Goal: Transaction & Acquisition: Purchase product/service

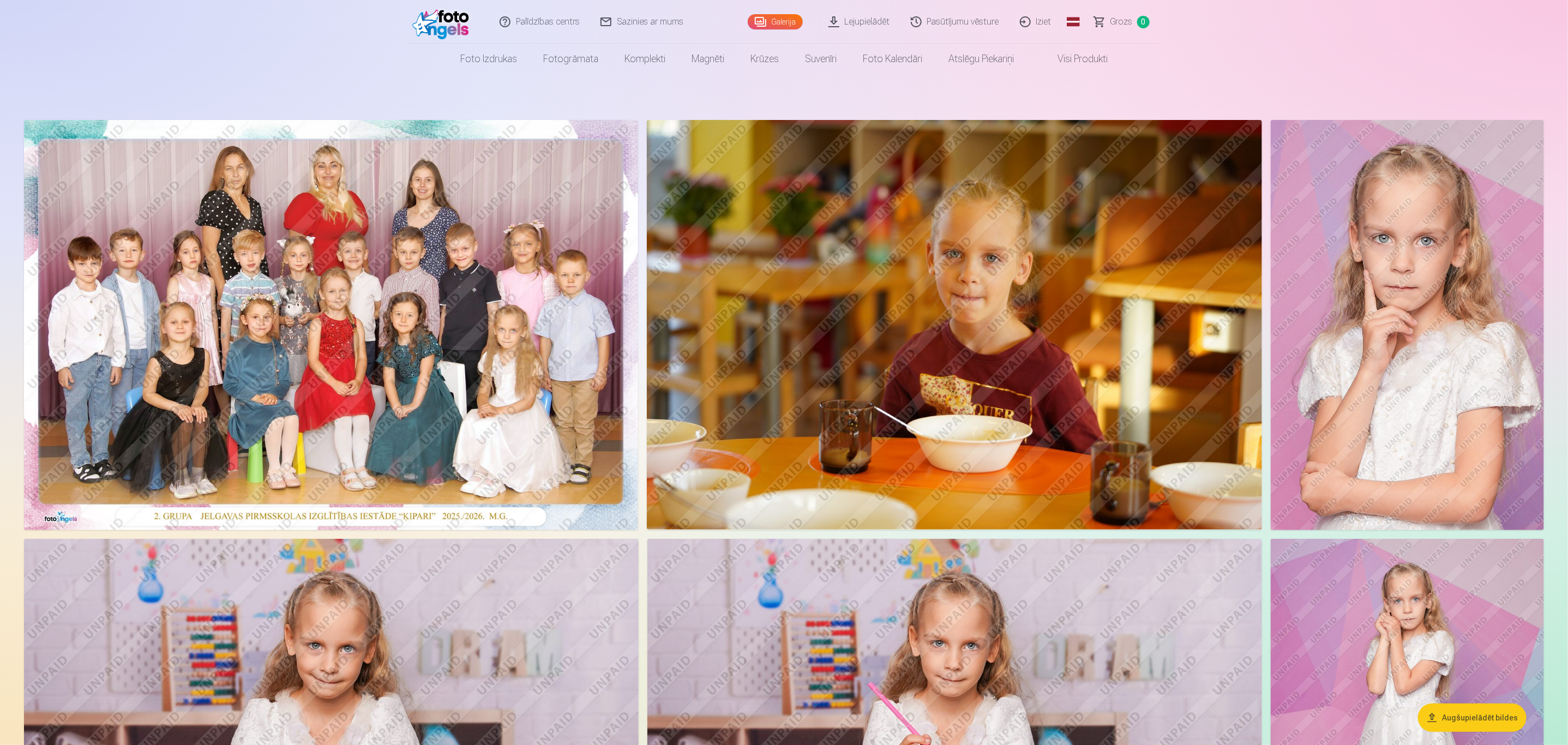
click at [416, 258] on img at bounding box center [331, 325] width 614 height 410
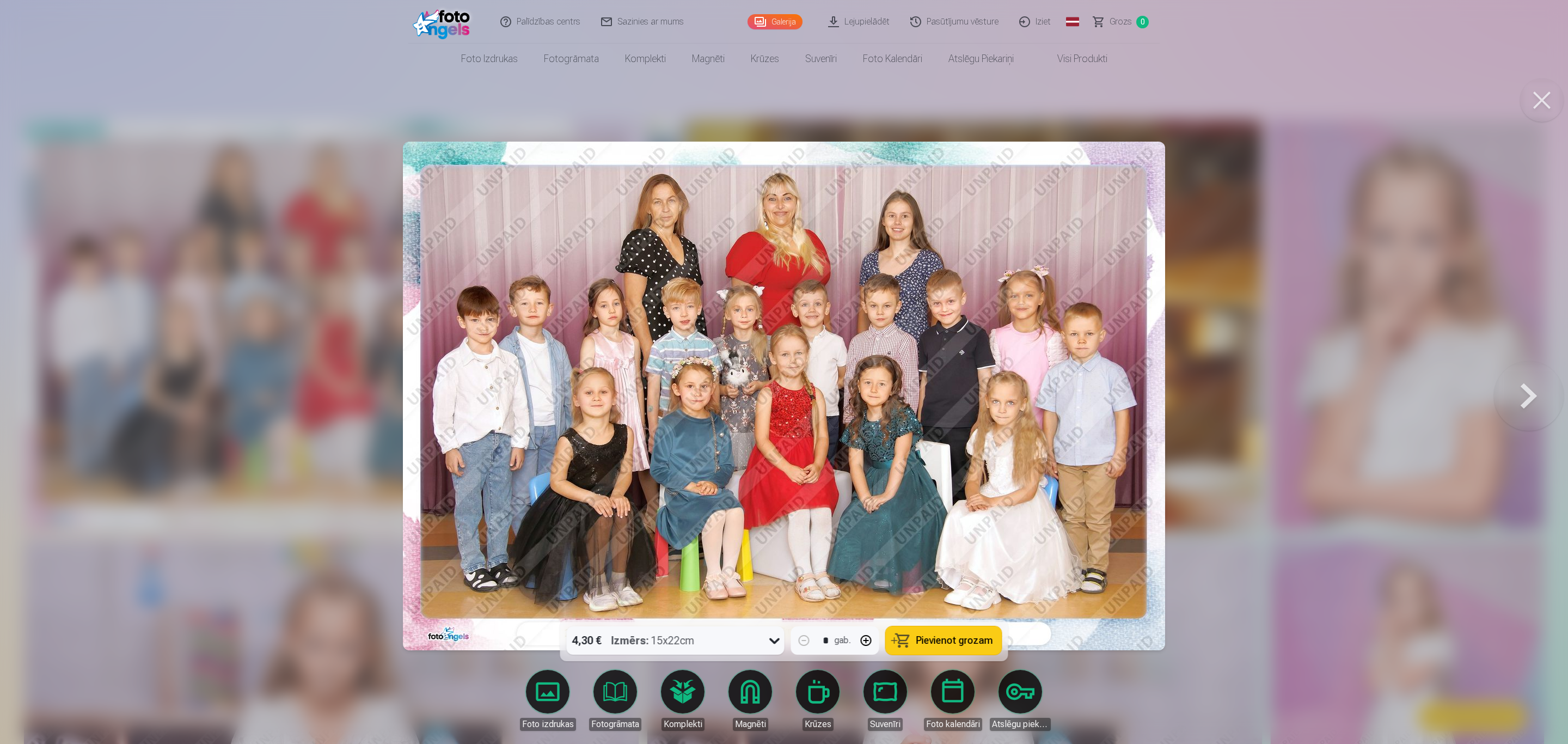
click at [923, 648] on button "Pievienot grozam" at bounding box center [944, 640] width 116 height 29
click at [1537, 101] on button at bounding box center [1542, 100] width 43 height 43
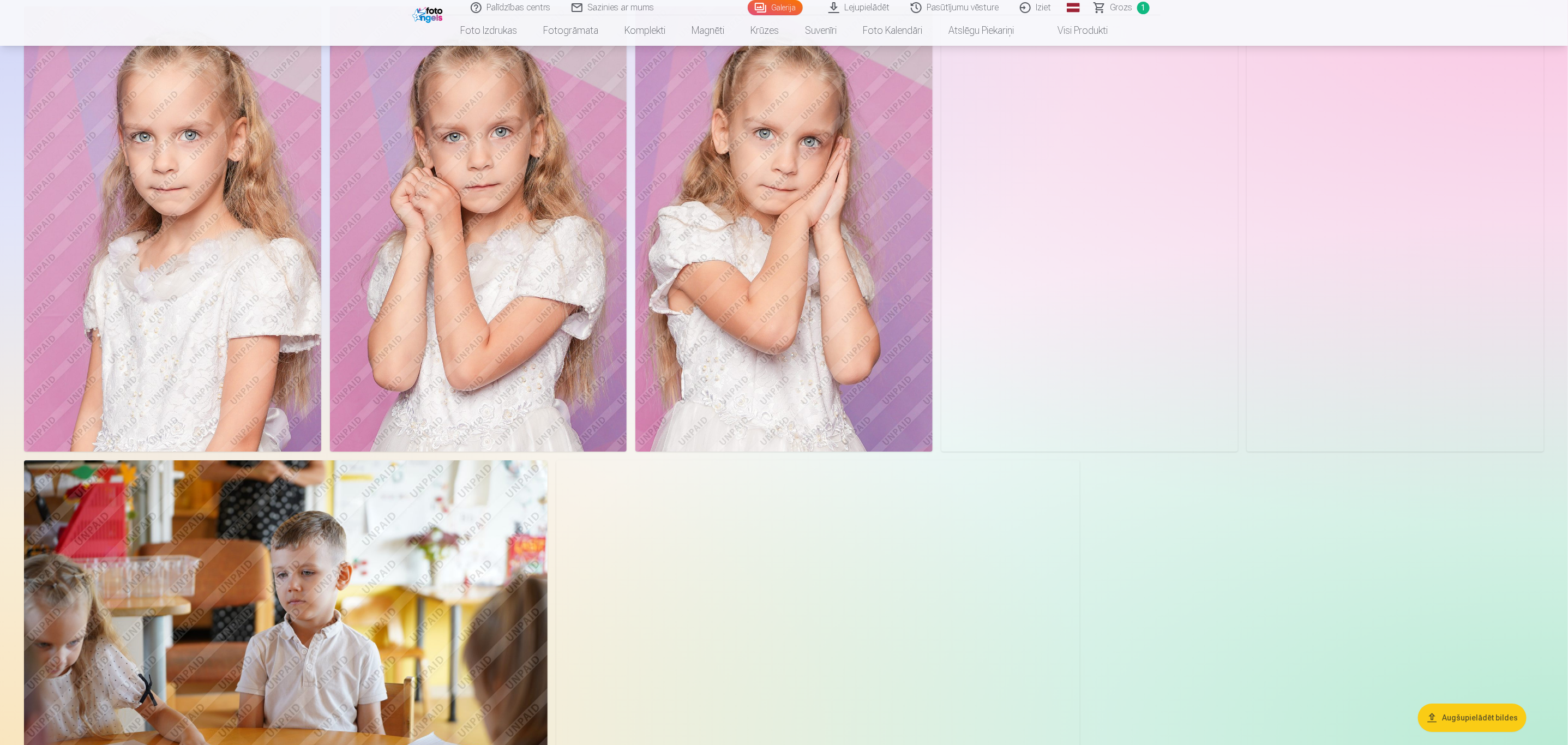
scroll to position [5426, 0]
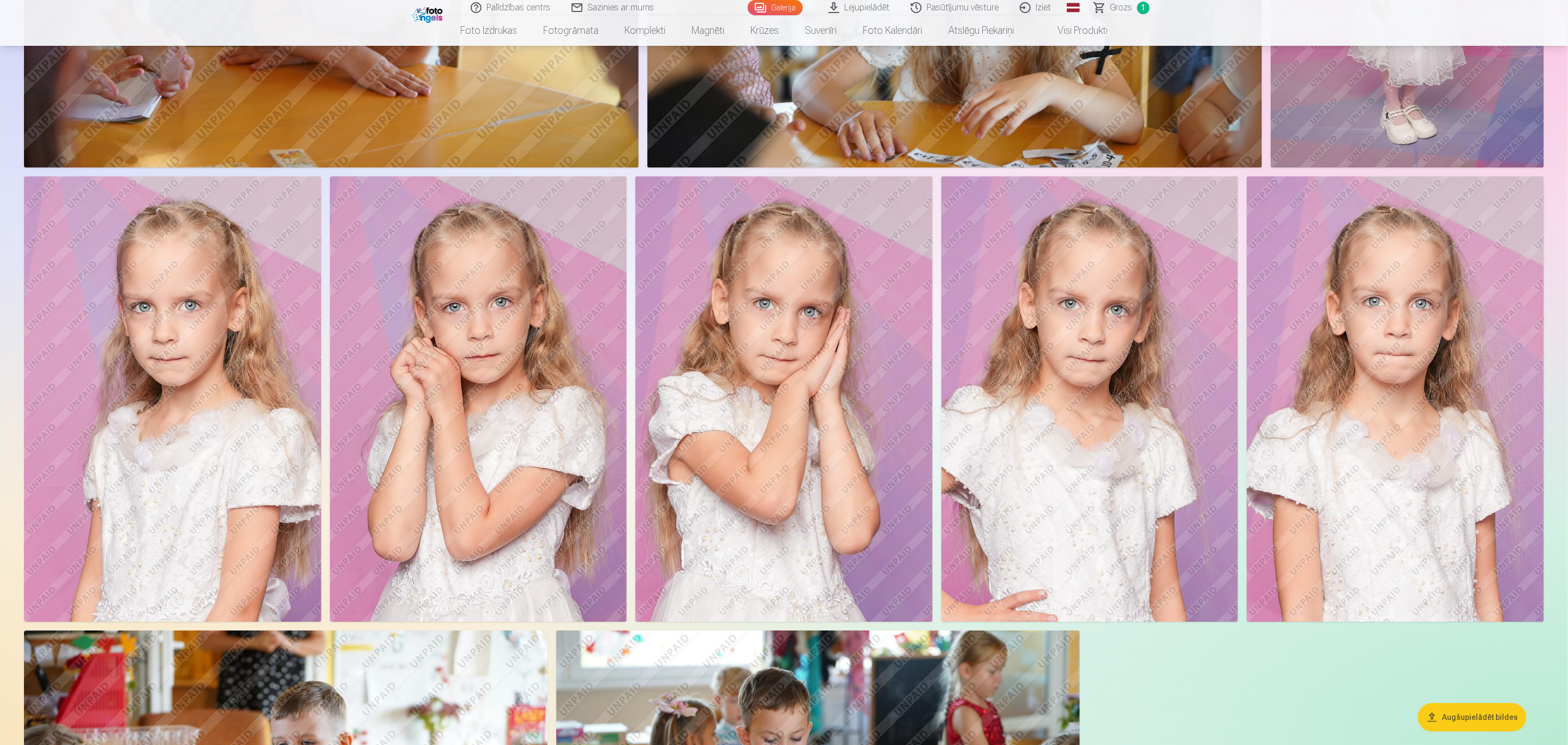
click at [206, 350] on img at bounding box center [173, 398] width 297 height 445
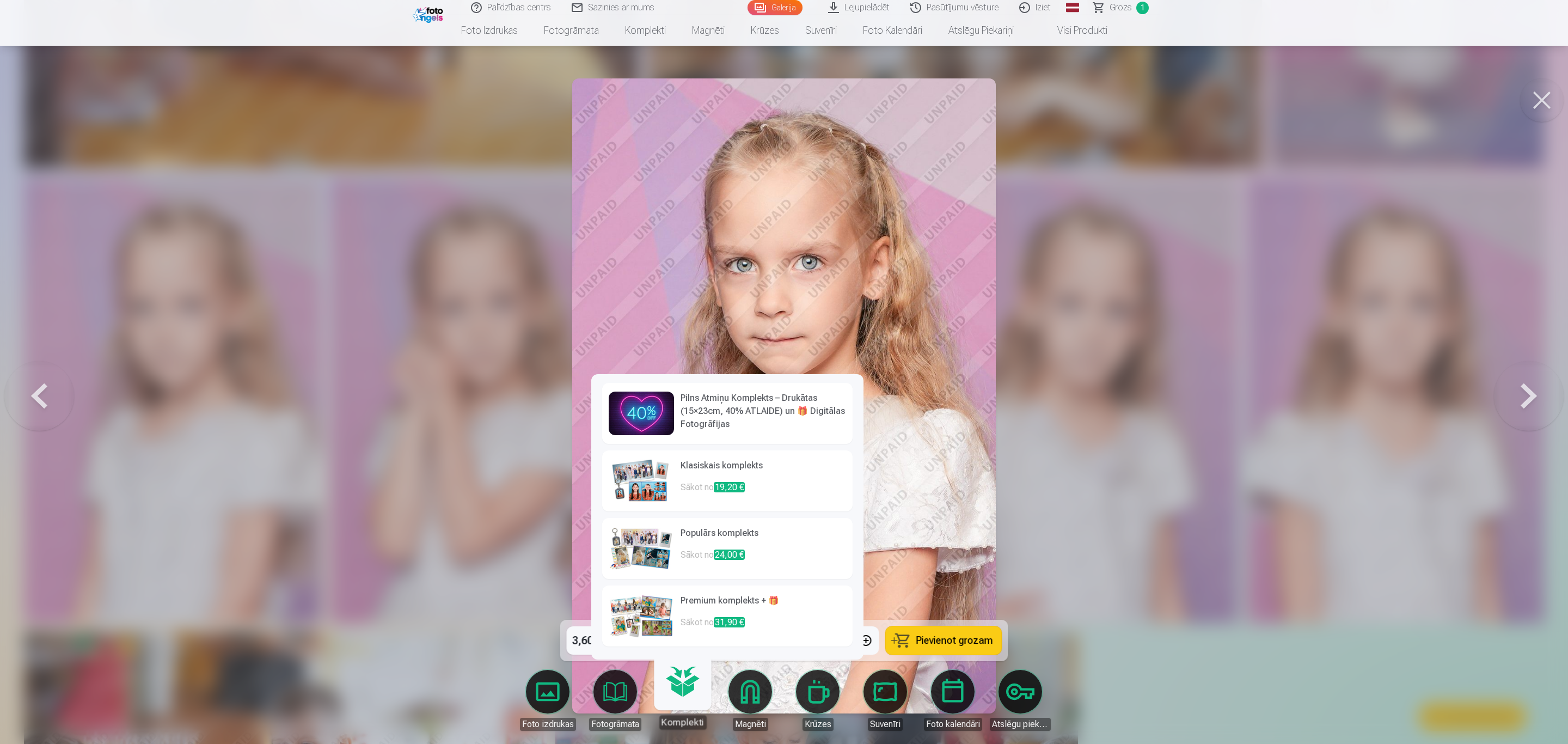
click at [745, 698] on link "Magnēti" at bounding box center [750, 700] width 61 height 61
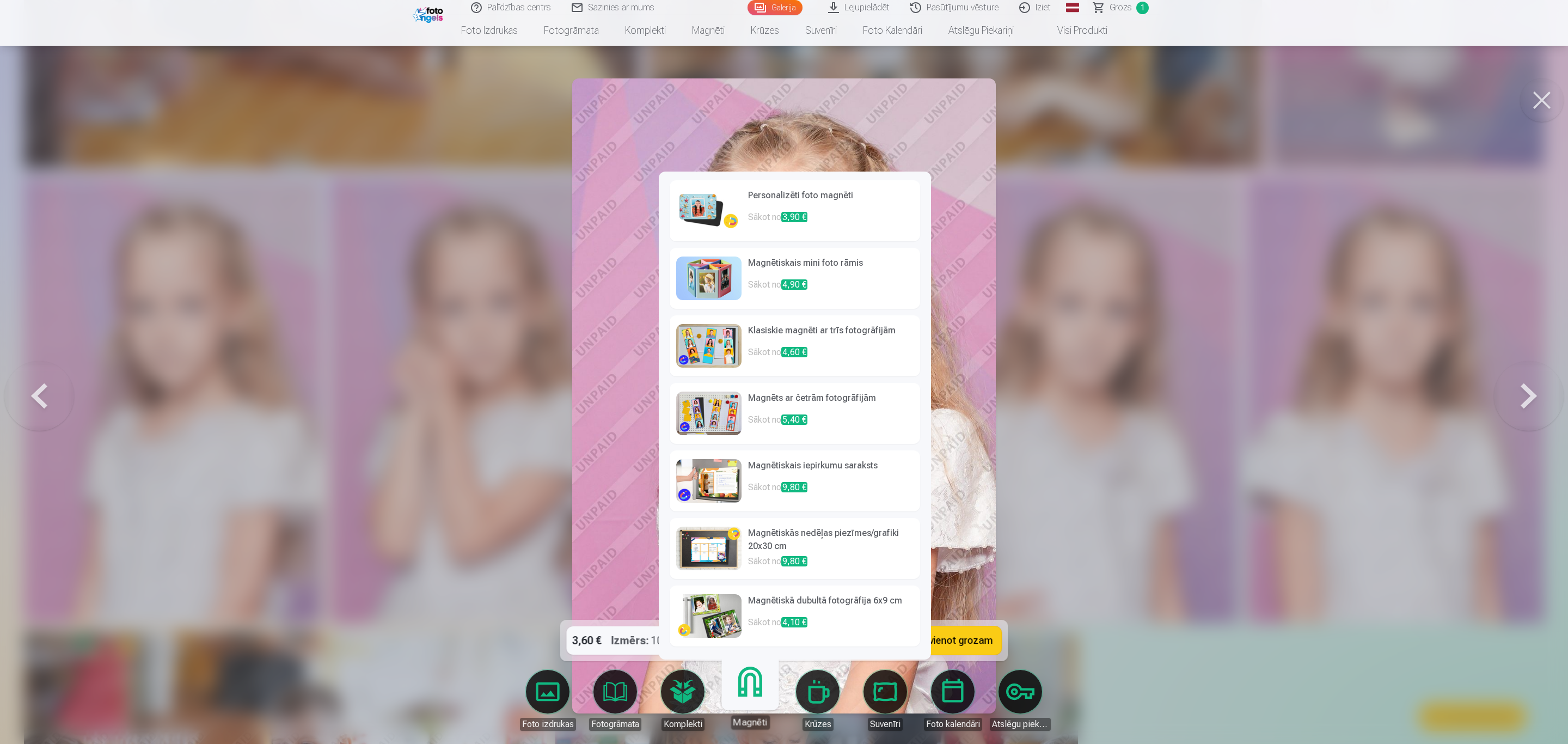
click at [726, 215] on img at bounding box center [709, 210] width 65 height 43
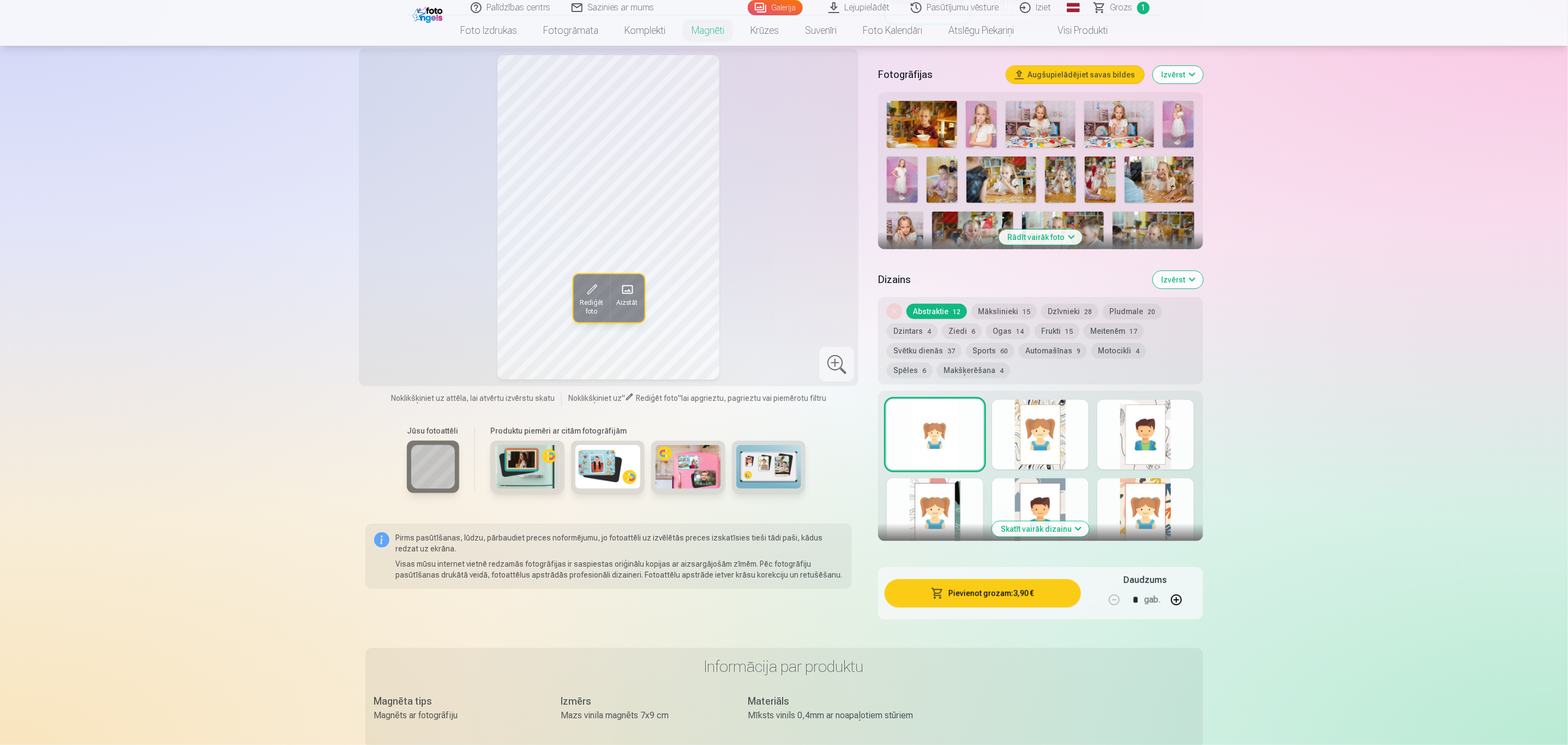
scroll to position [327, 0]
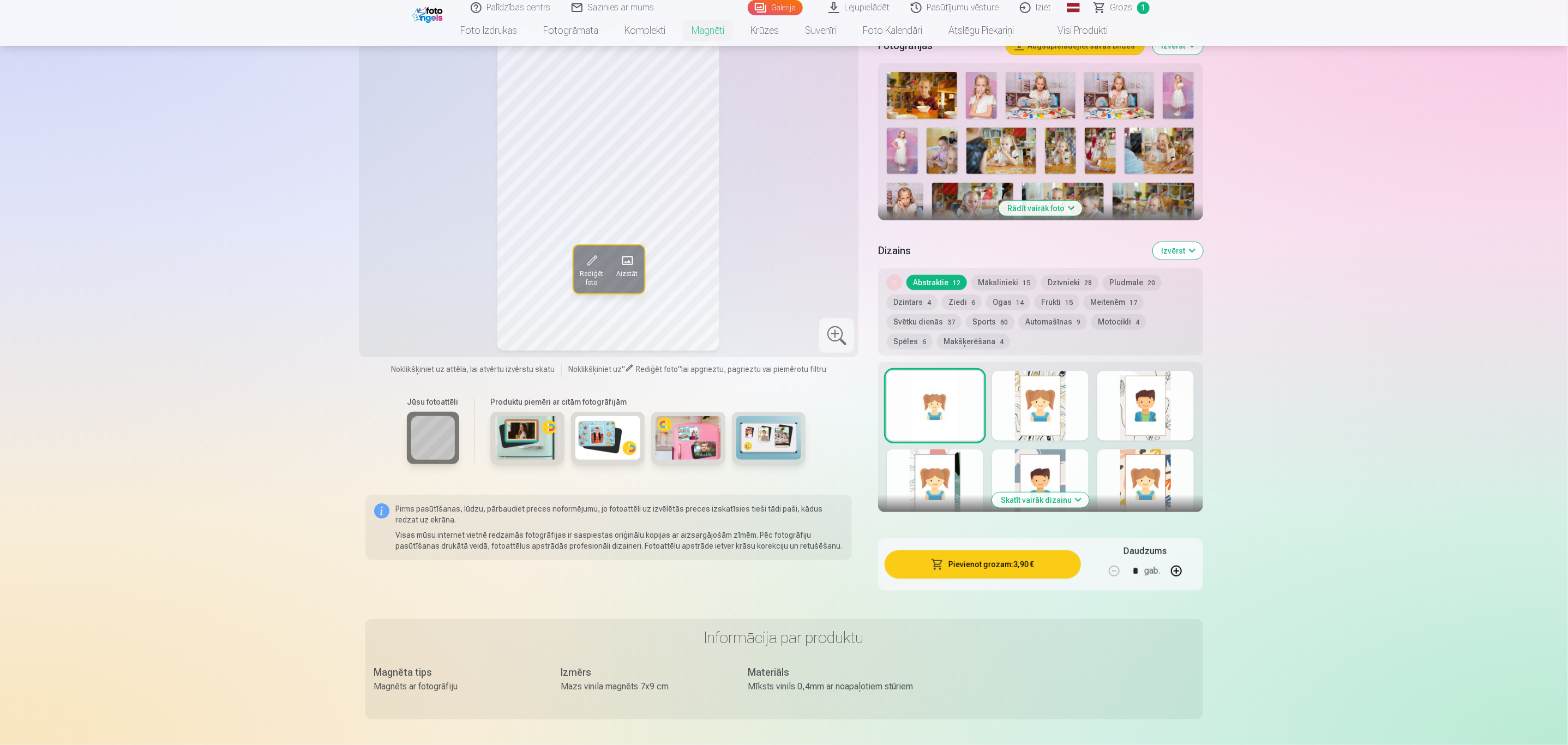
click at [1060, 492] on button "Skatīt vairāk dizainu" at bounding box center [1040, 500] width 97 height 15
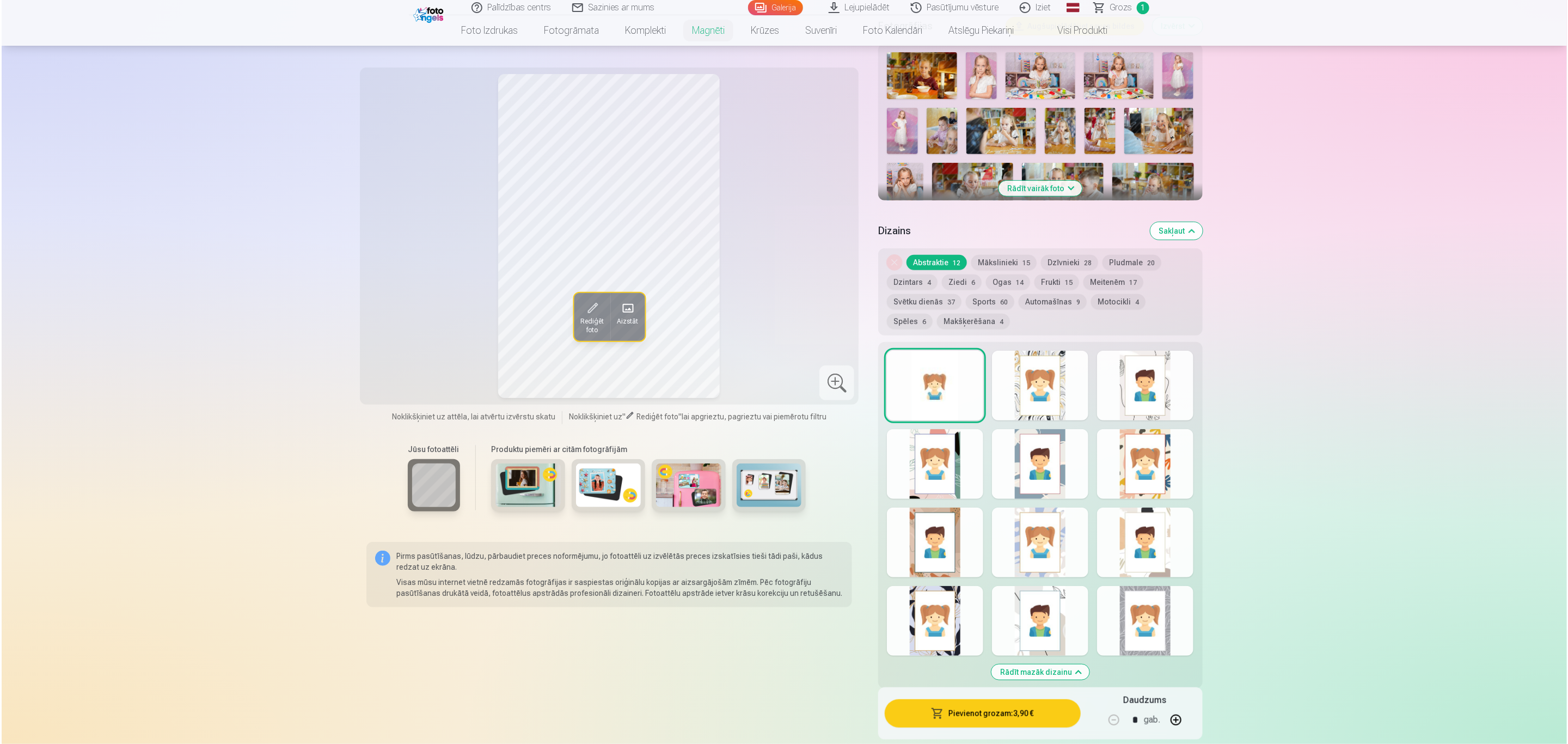
scroll to position [409, 0]
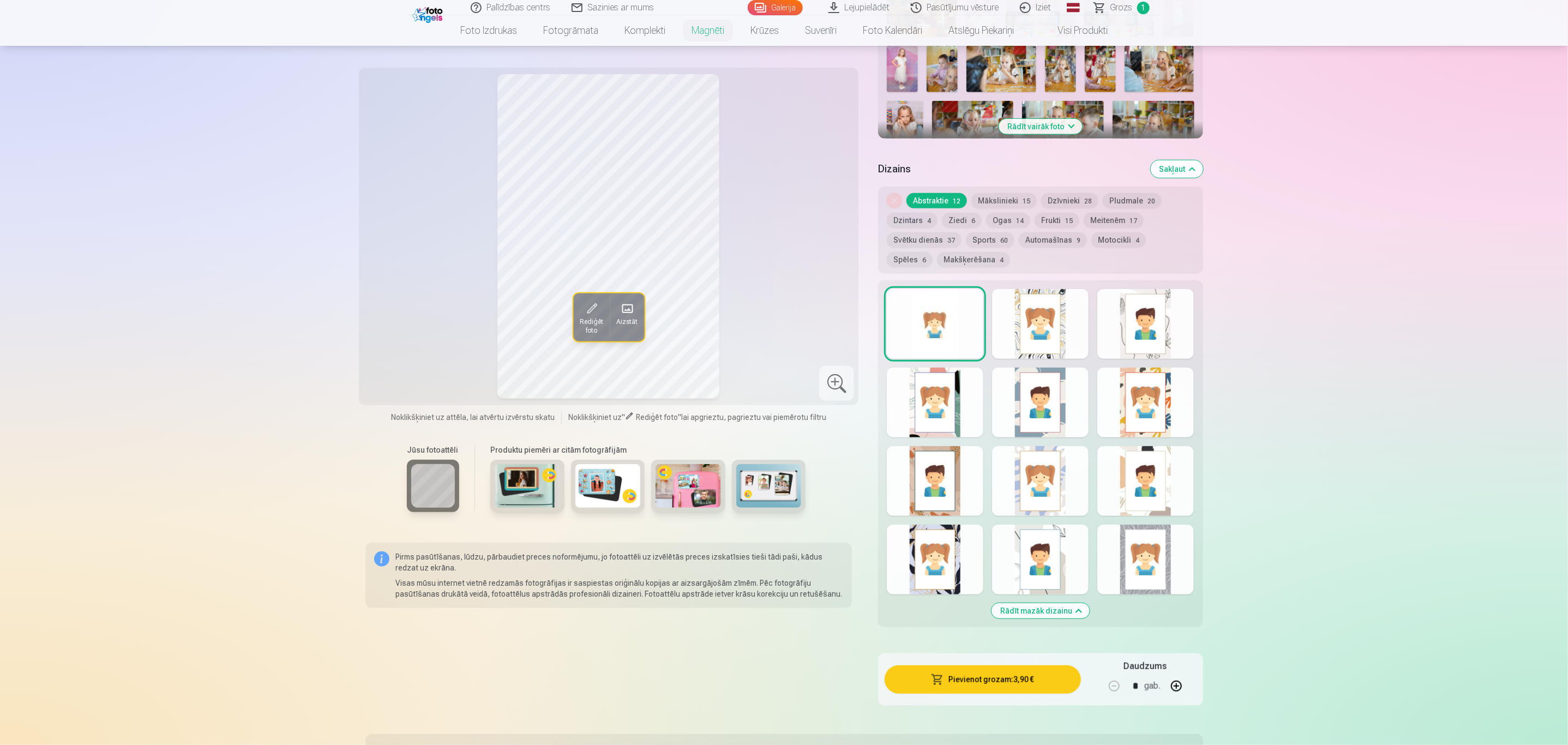
click at [939, 400] on div at bounding box center [934, 402] width 96 height 70
click at [911, 327] on div at bounding box center [934, 324] width 96 height 70
click at [1175, 676] on button "button" at bounding box center [1176, 686] width 27 height 27
type input "*"
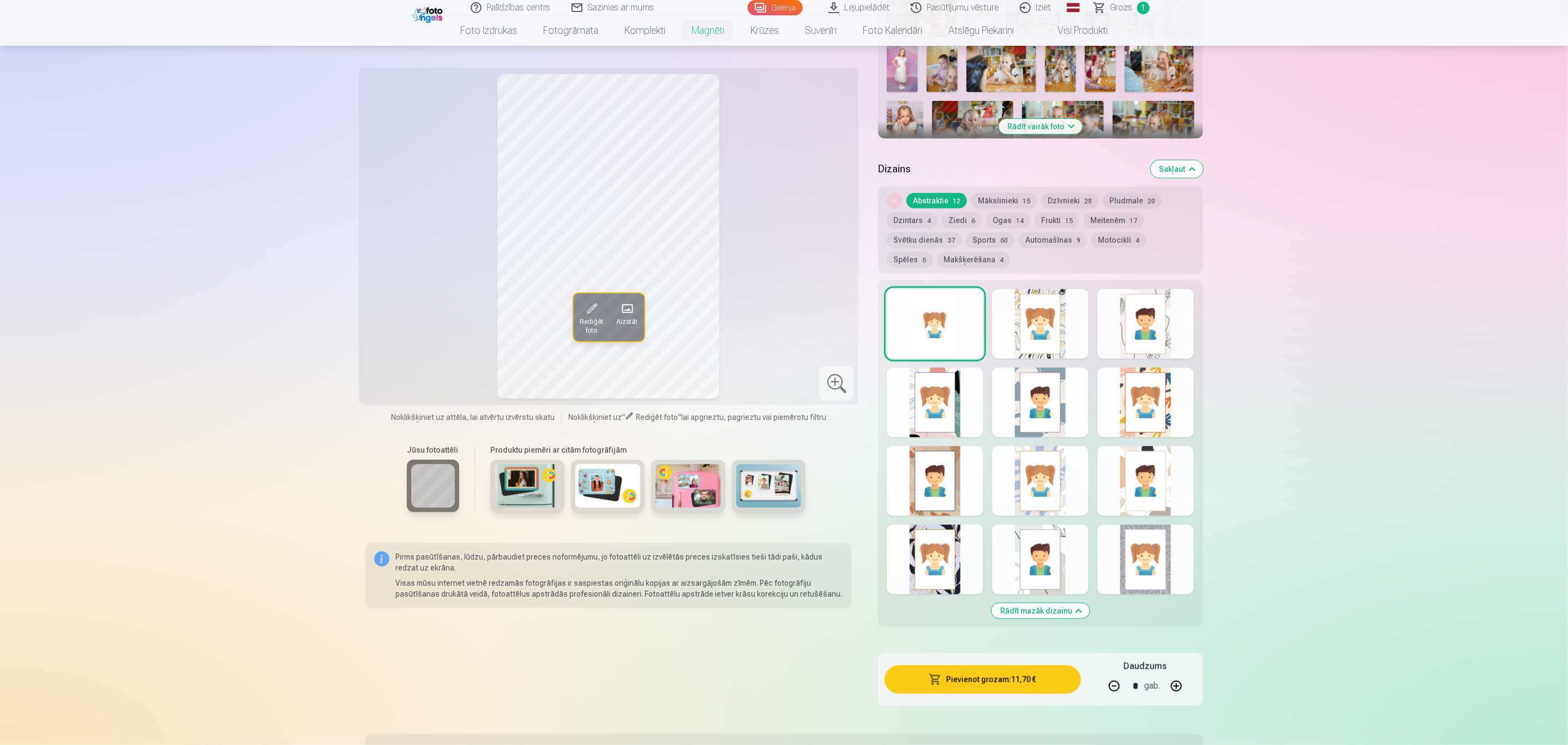
click at [1010, 668] on button "Pievienot grozam : 11,70 €" at bounding box center [982, 679] width 196 height 29
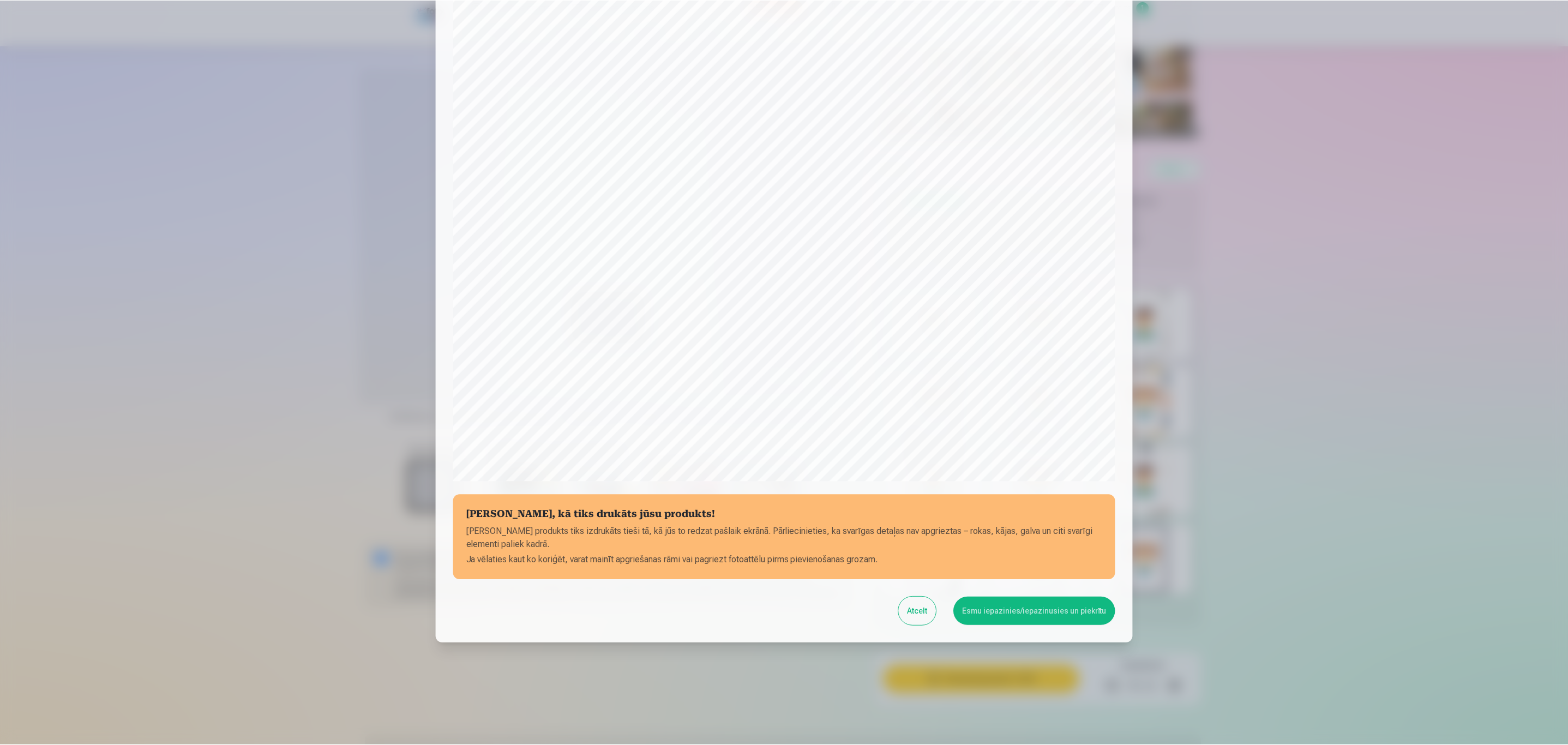
scroll to position [74, 0]
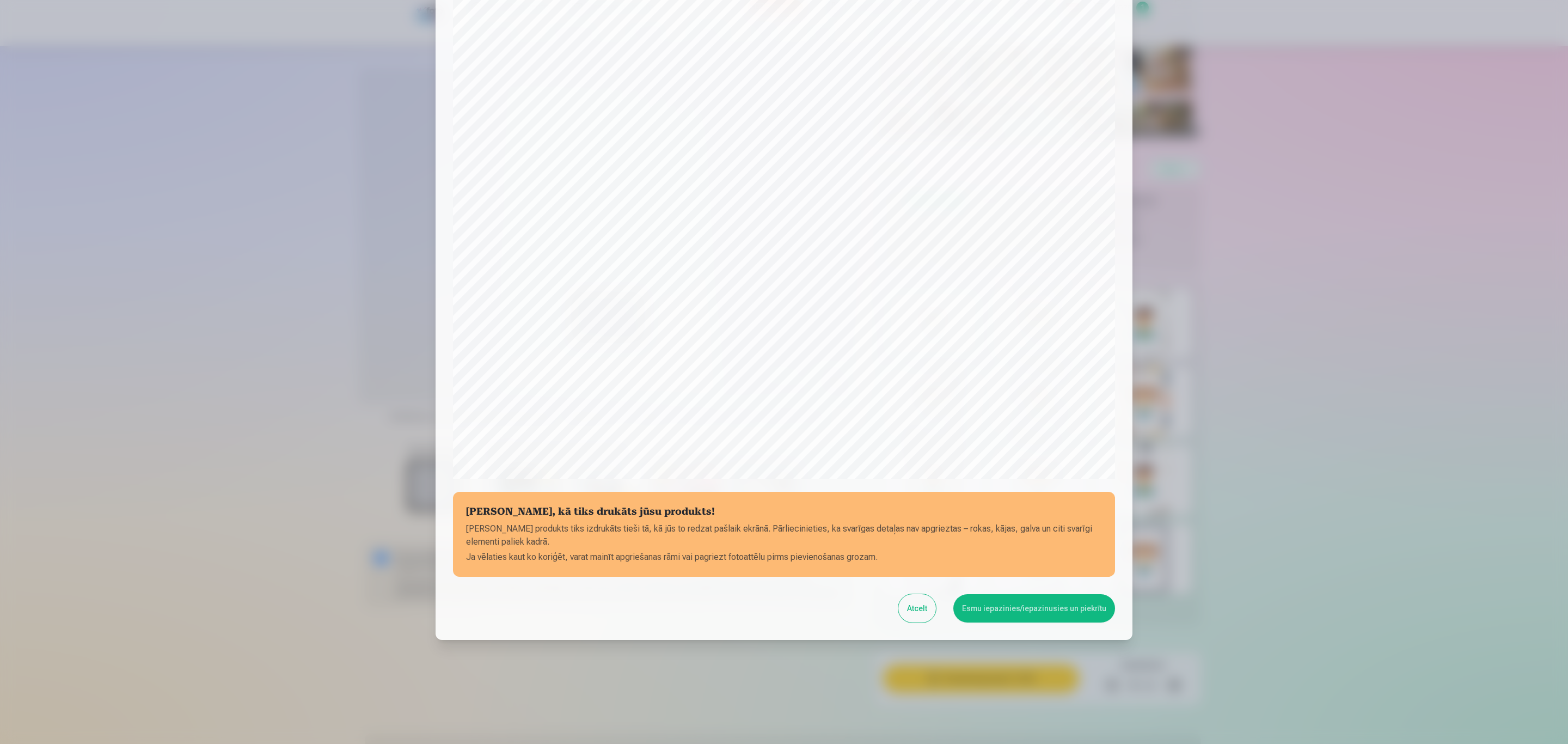
click at [1037, 610] on button "Esmu iepazinies/iepazinusies un piekrītu" at bounding box center [1034, 608] width 162 height 29
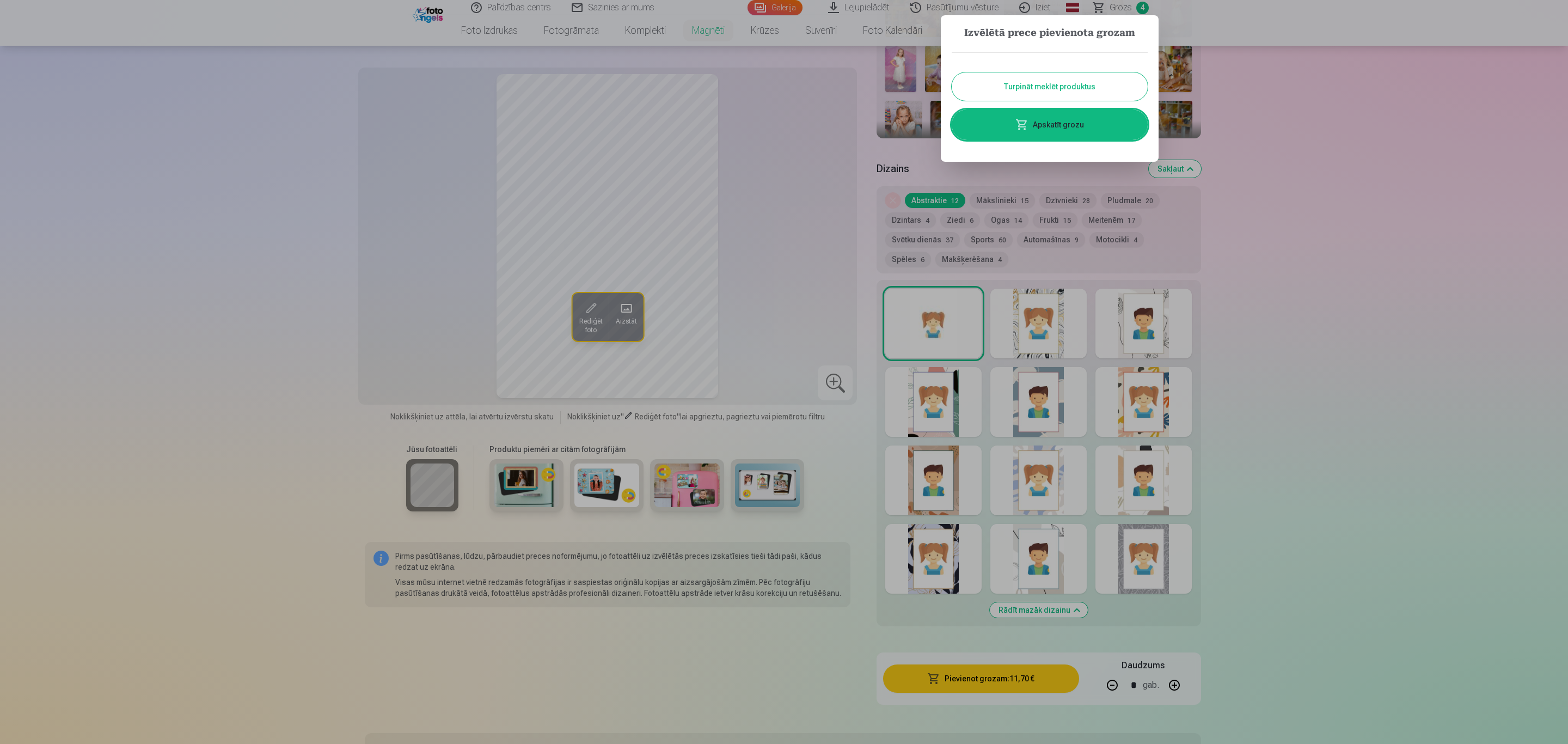
click at [1078, 93] on button "Turpināt meklēt produktus" at bounding box center [1050, 87] width 196 height 29
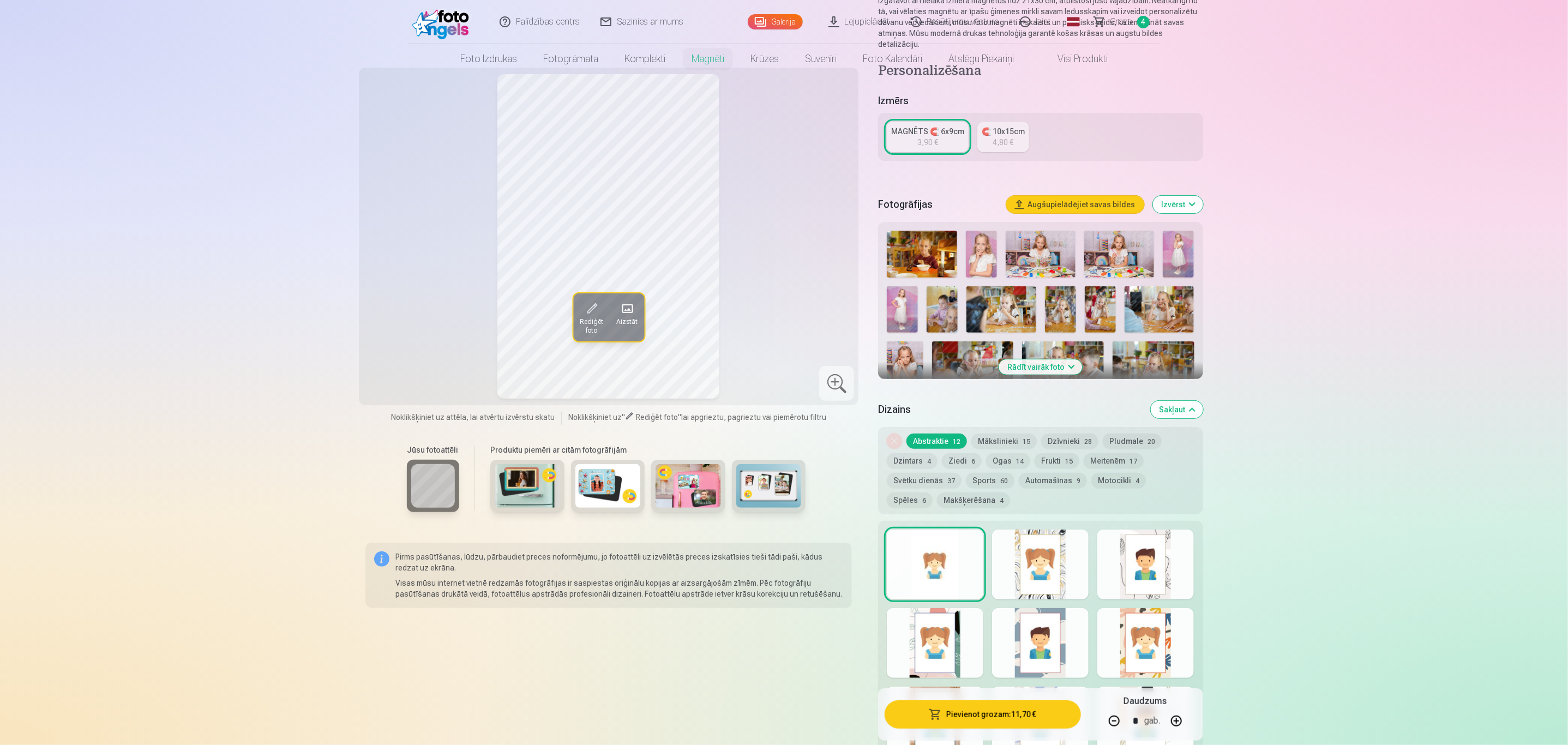
scroll to position [0, 0]
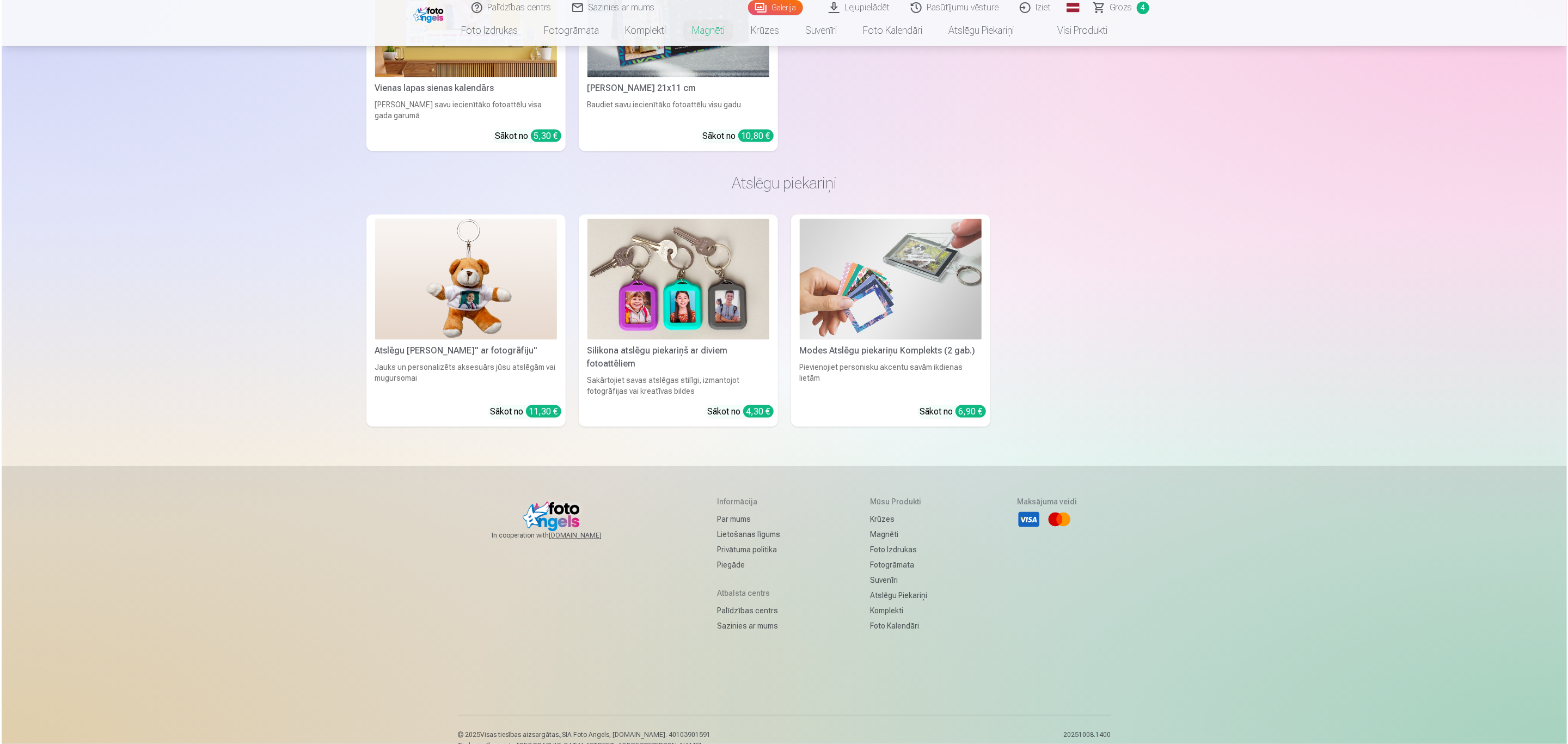
scroll to position [4256, 0]
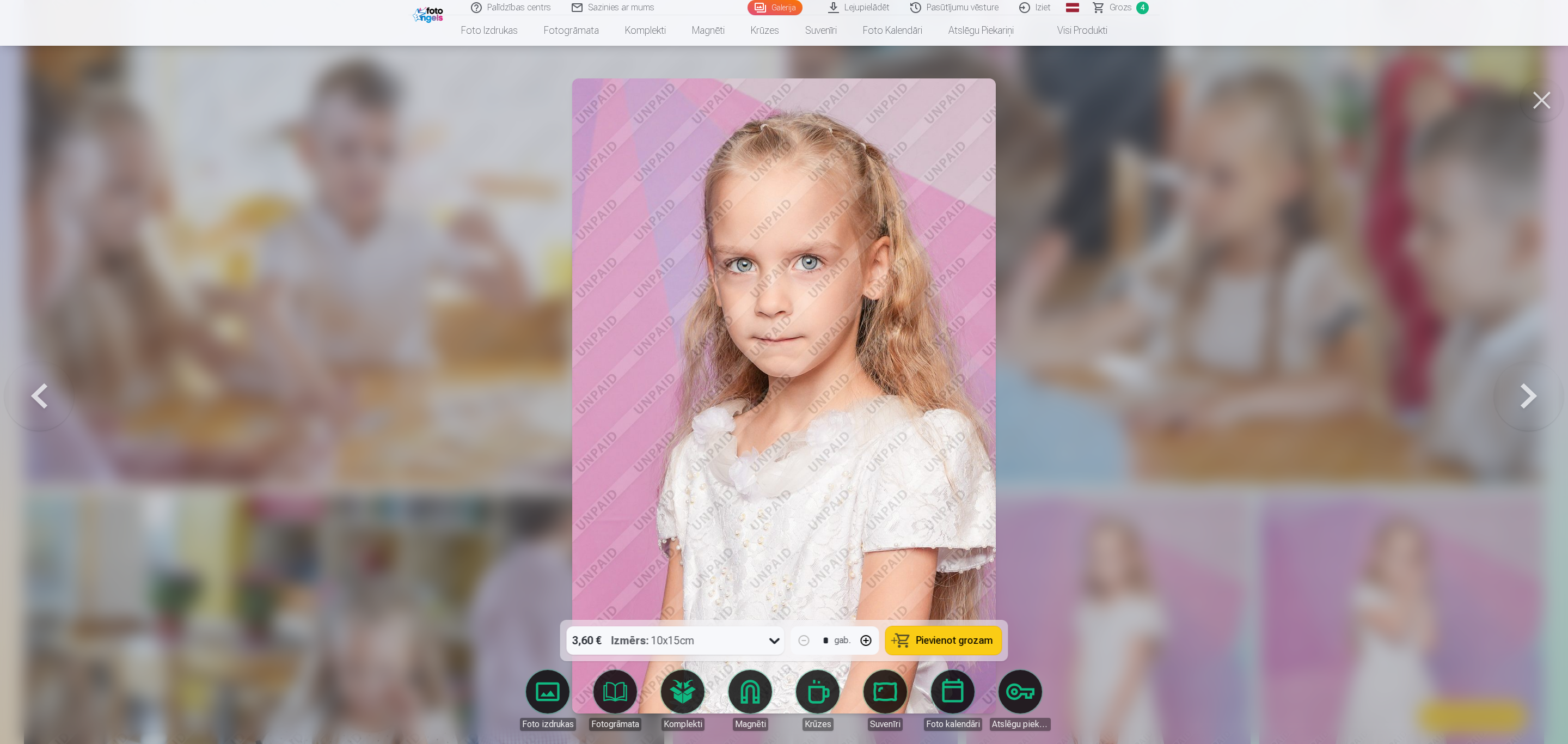
click at [1553, 97] on button at bounding box center [1542, 100] width 43 height 43
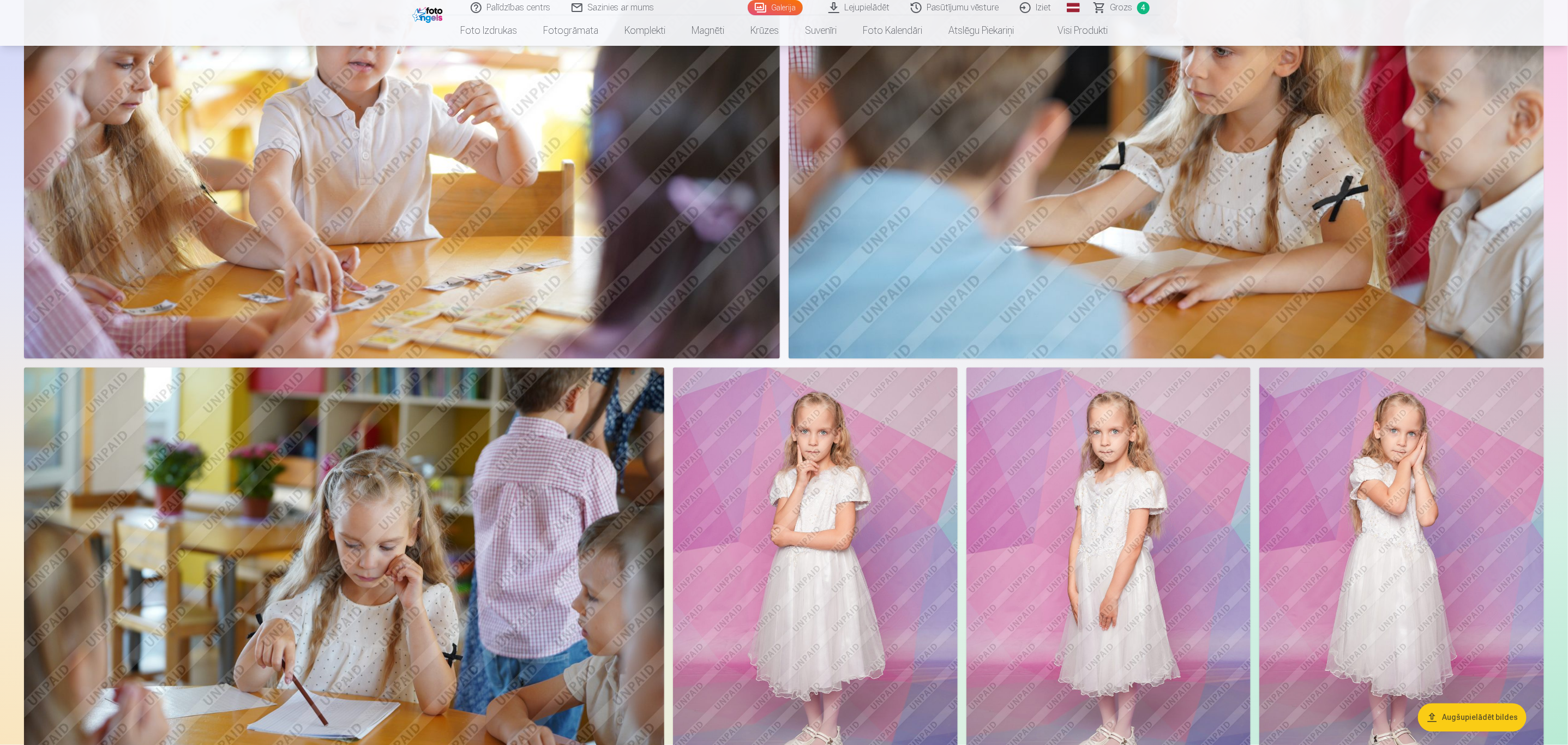
scroll to position [4664, 0]
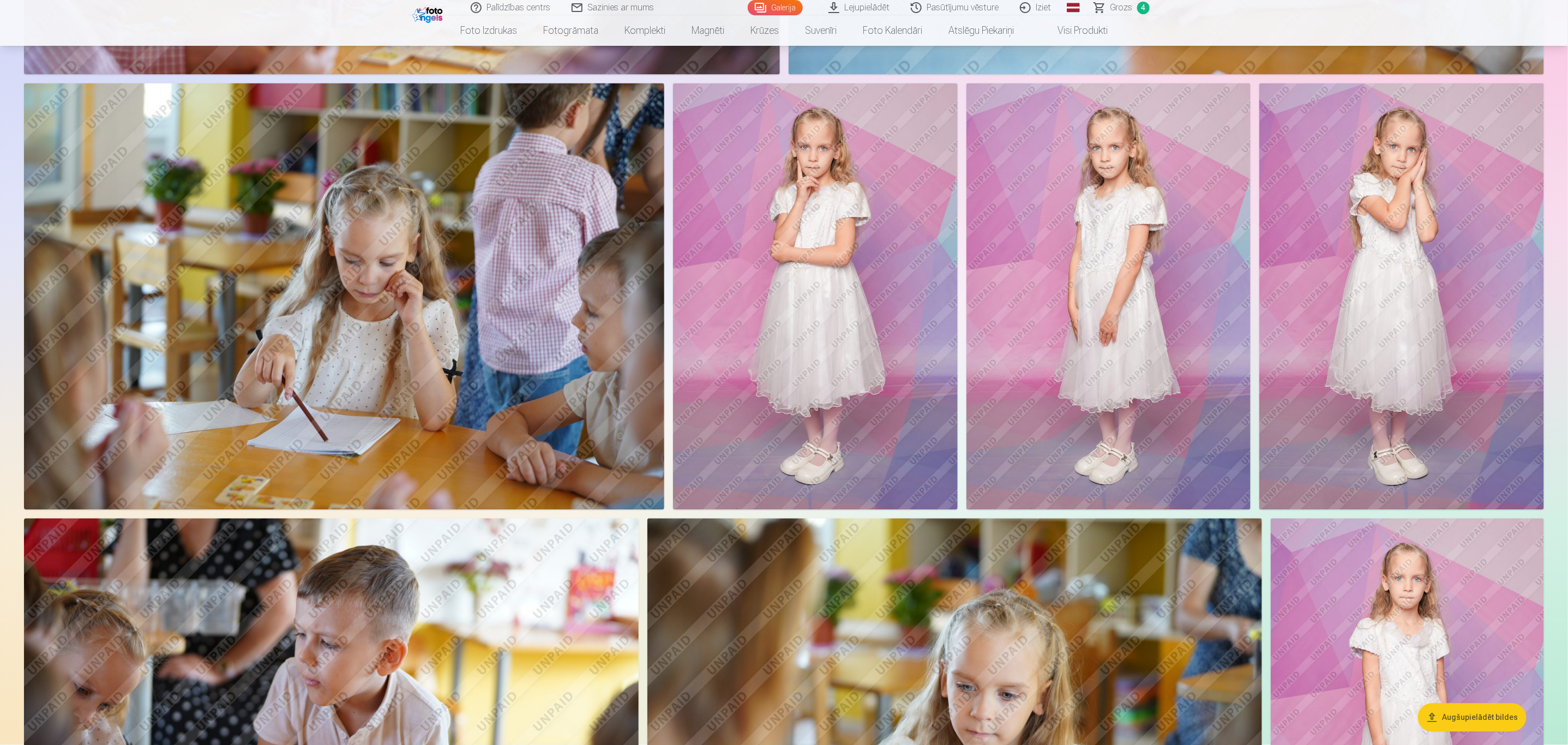
click at [798, 297] on img at bounding box center [815, 297] width 285 height 427
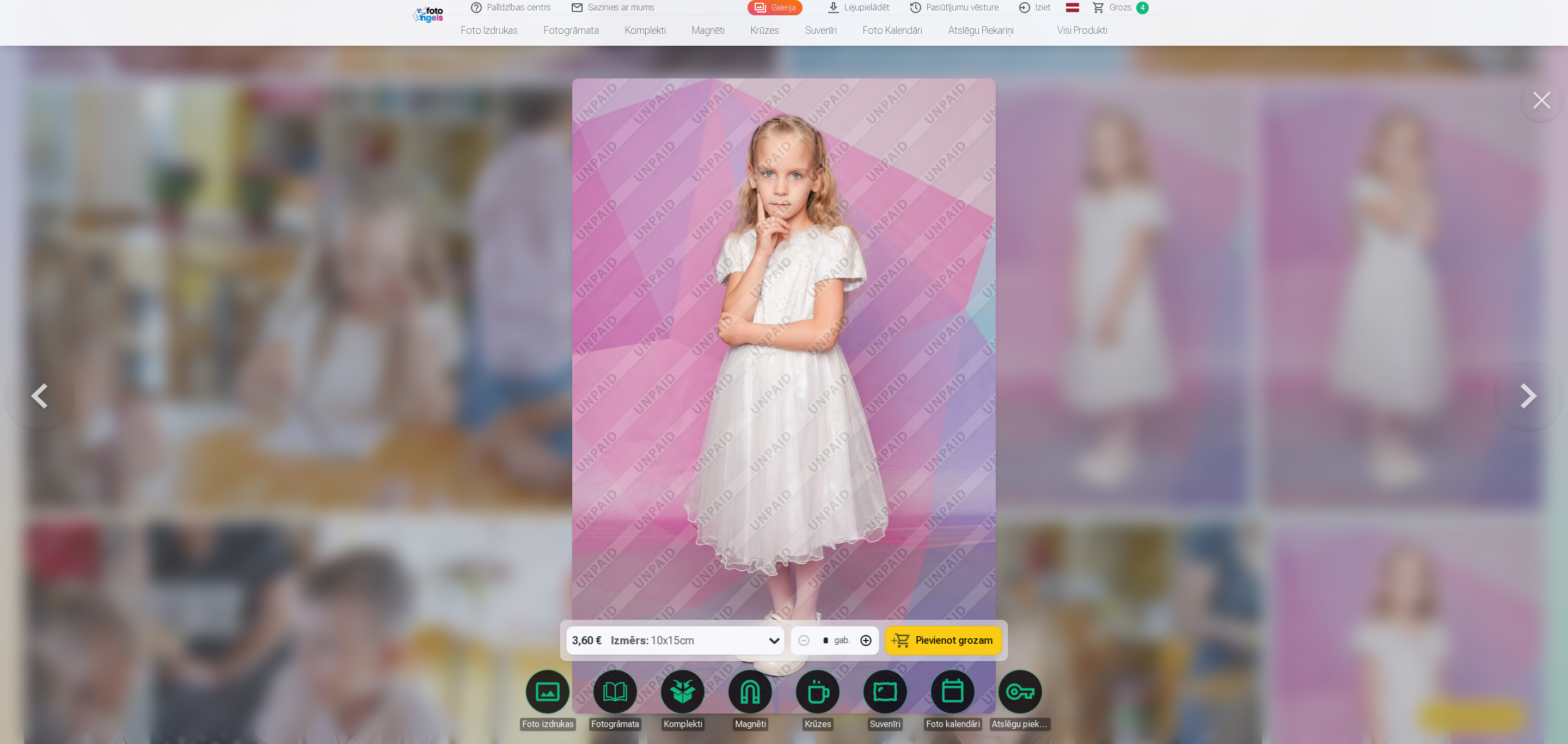
click at [959, 637] on span "Pievienot grozam" at bounding box center [955, 640] width 76 height 10
click at [1544, 100] on button at bounding box center [1542, 100] width 43 height 43
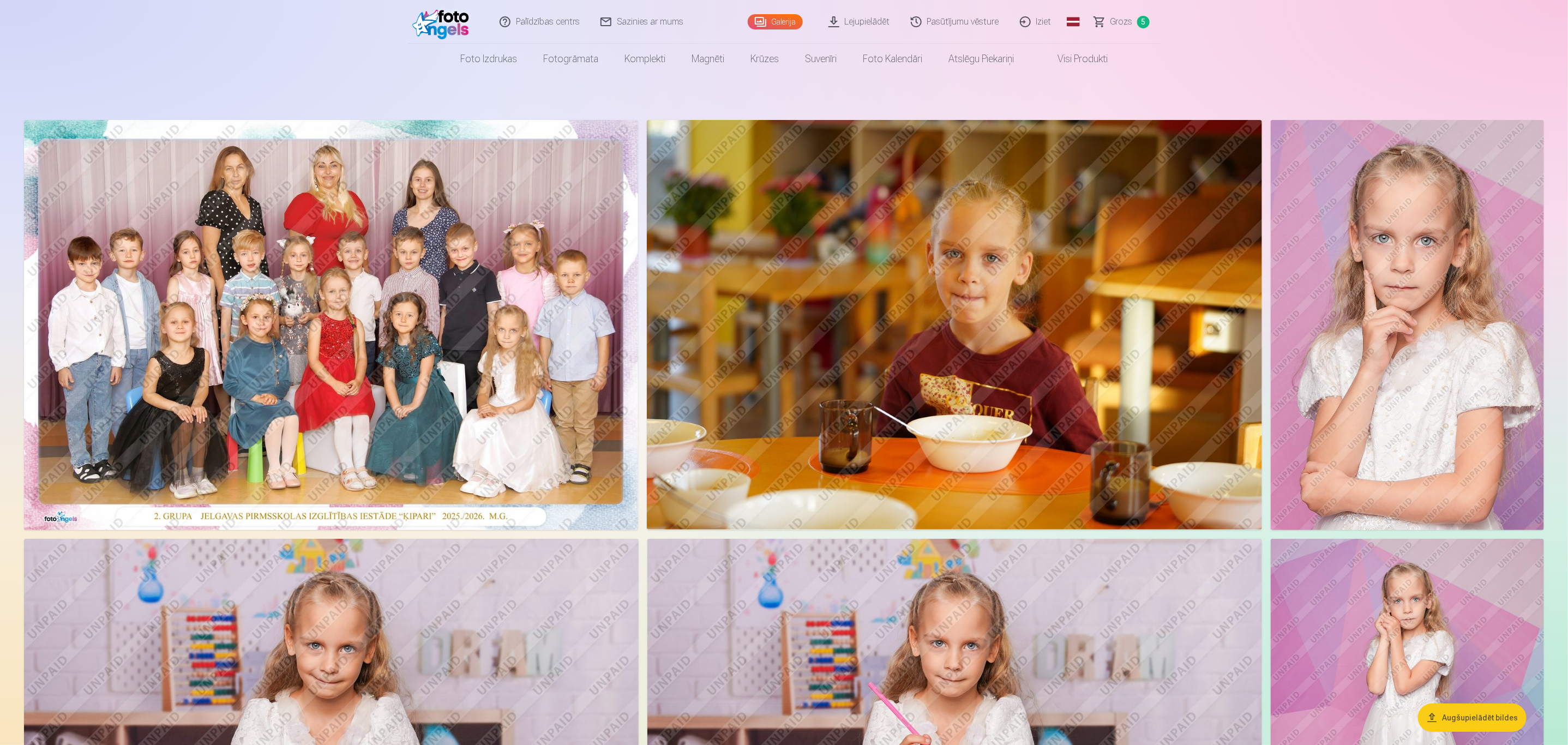
click at [1129, 17] on span "Grozs" at bounding box center [1121, 22] width 22 height 13
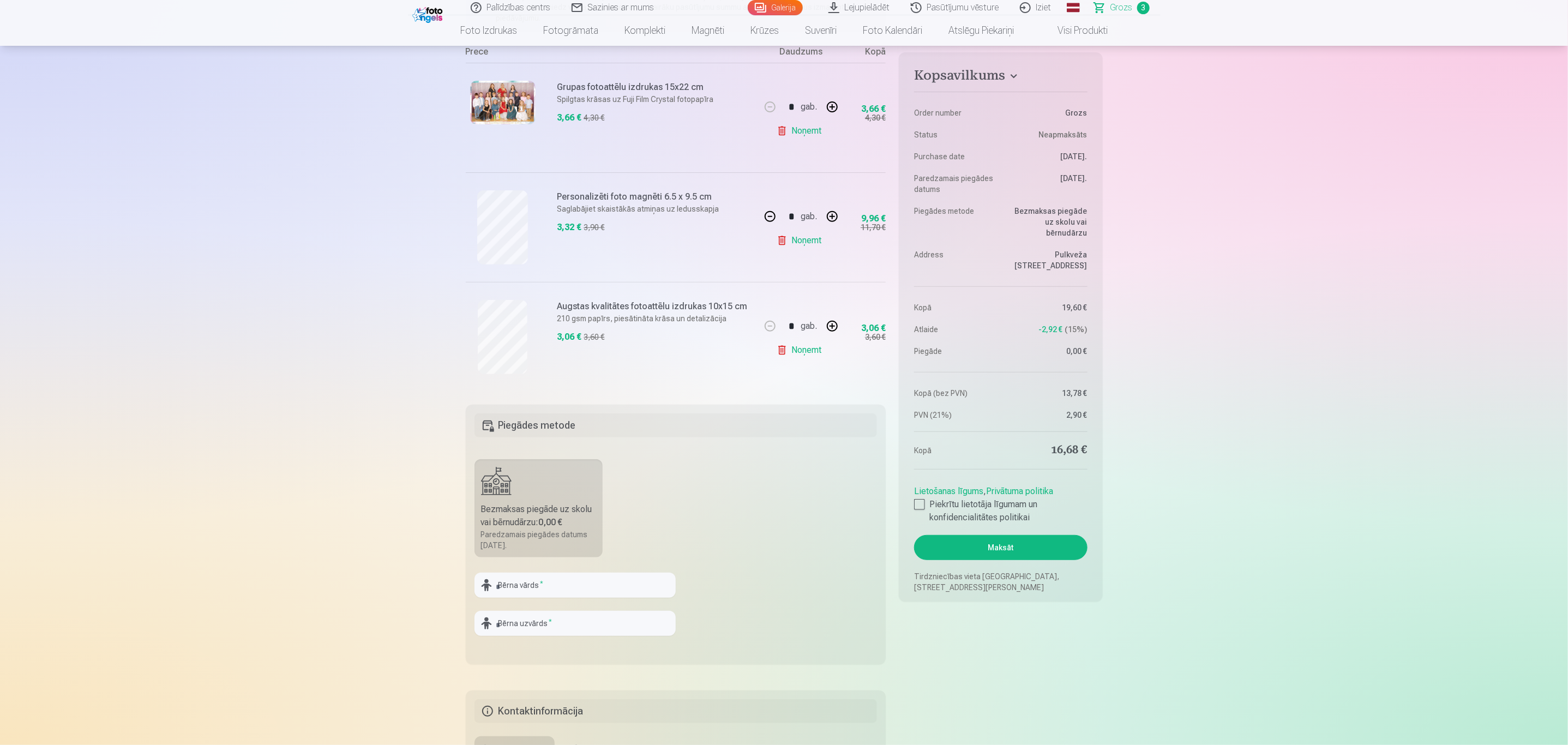
scroll to position [245, 0]
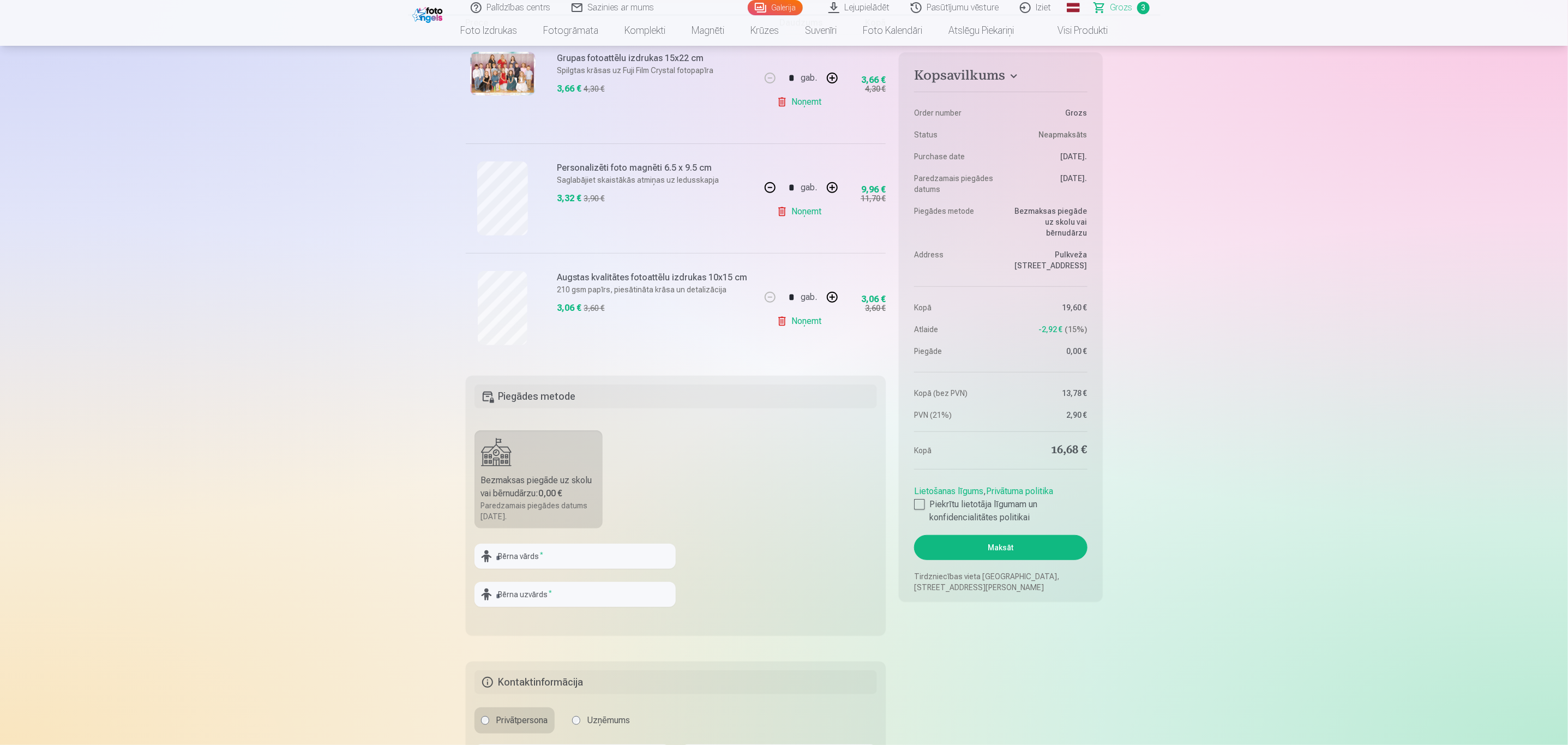
click at [591, 491] on div "Bezmaksas piegāde uz skolu vai bērnudārzu : 0,00 €" at bounding box center [538, 487] width 116 height 27
click at [598, 546] on input "text" at bounding box center [574, 557] width 201 height 25
type input "******"
type input "*********"
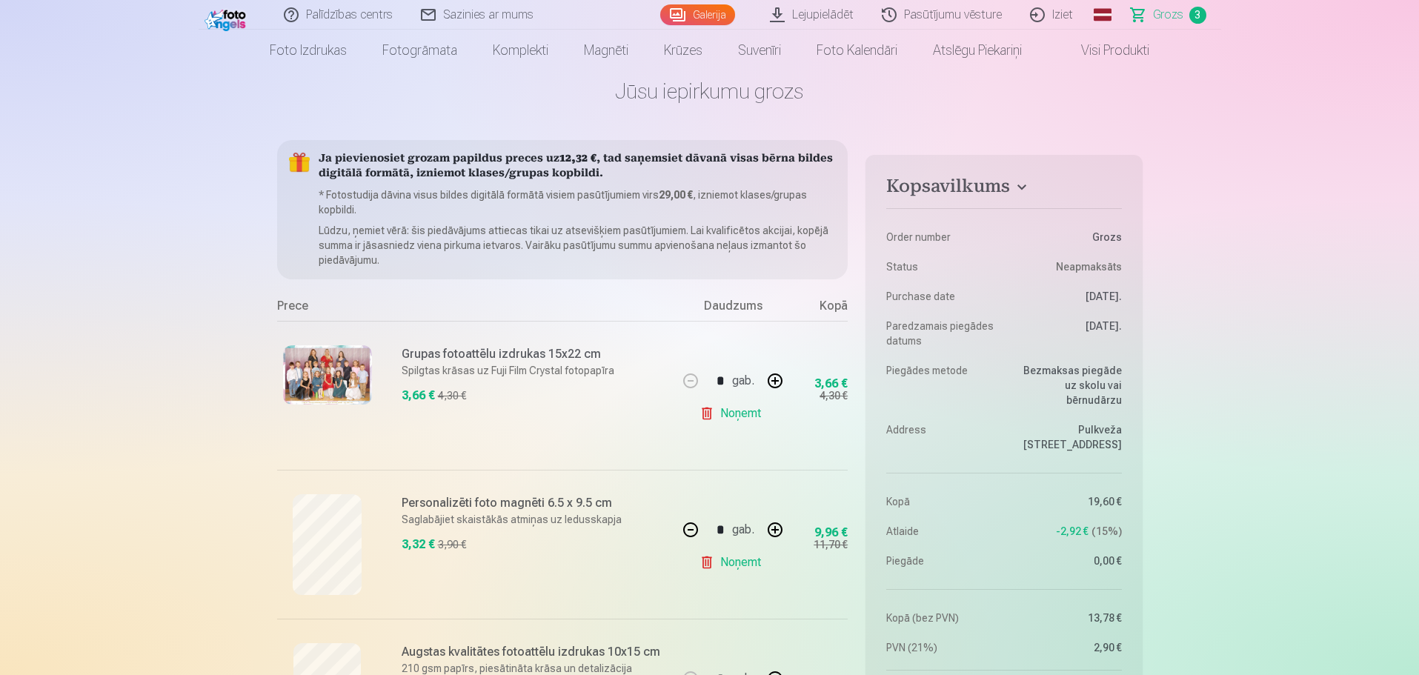
scroll to position [0, 0]
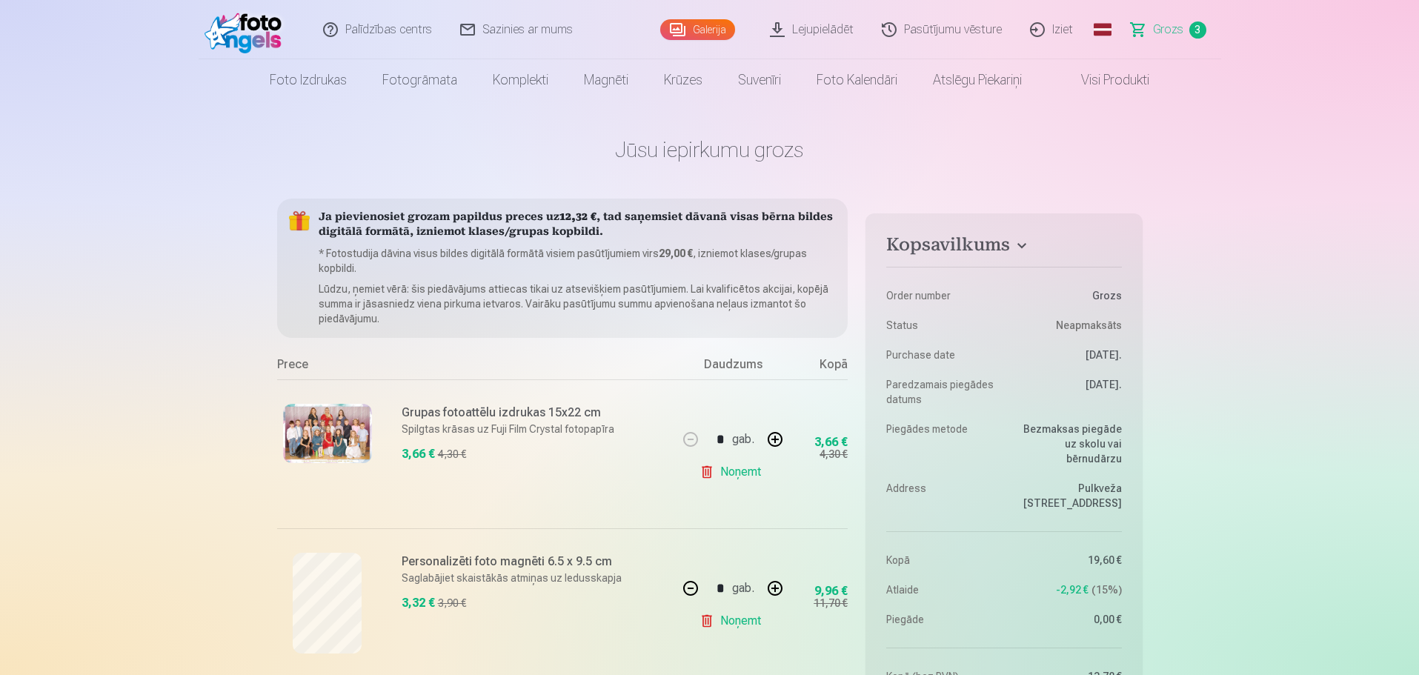
click at [1062, 37] on link "Iziet" at bounding box center [1051, 29] width 71 height 59
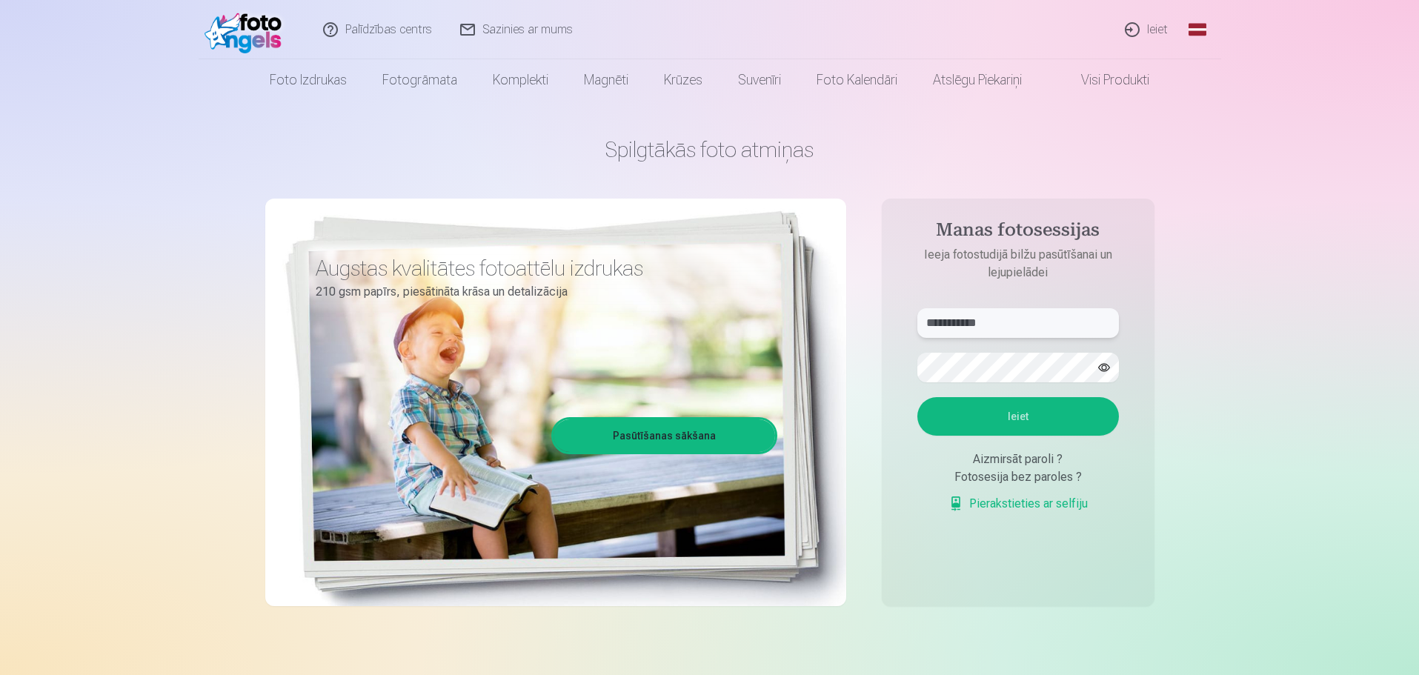
click at [1025, 323] on input "**********" at bounding box center [1017, 323] width 201 height 30
type input "**********"
click at [1007, 422] on button "Ieiet" at bounding box center [1017, 416] width 201 height 39
